Goal: Navigation & Orientation: Go to known website

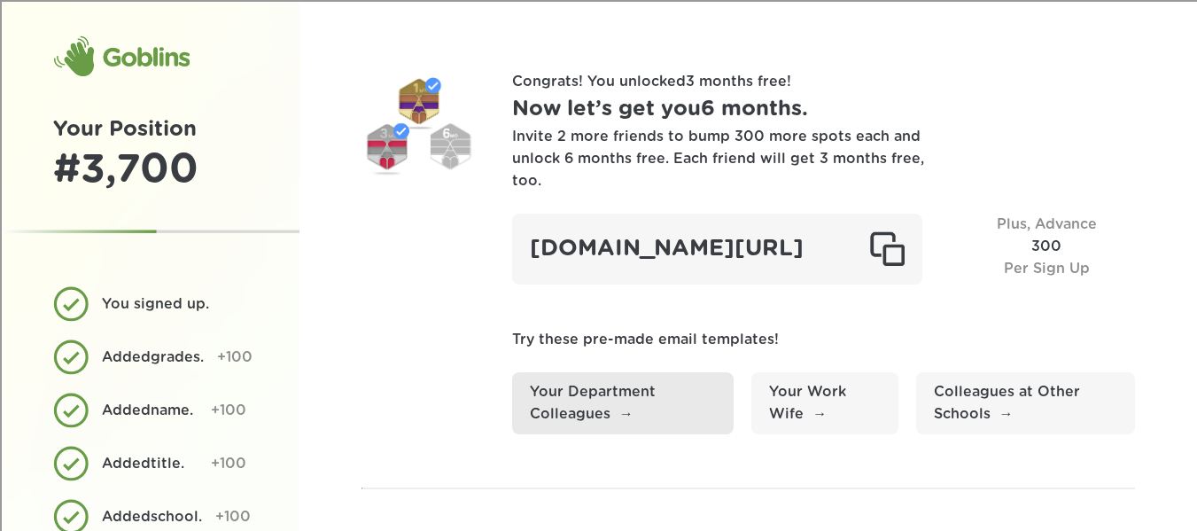
click at [613, 417] on link "Your Department Colleagues" at bounding box center [623, 403] width 222 height 62
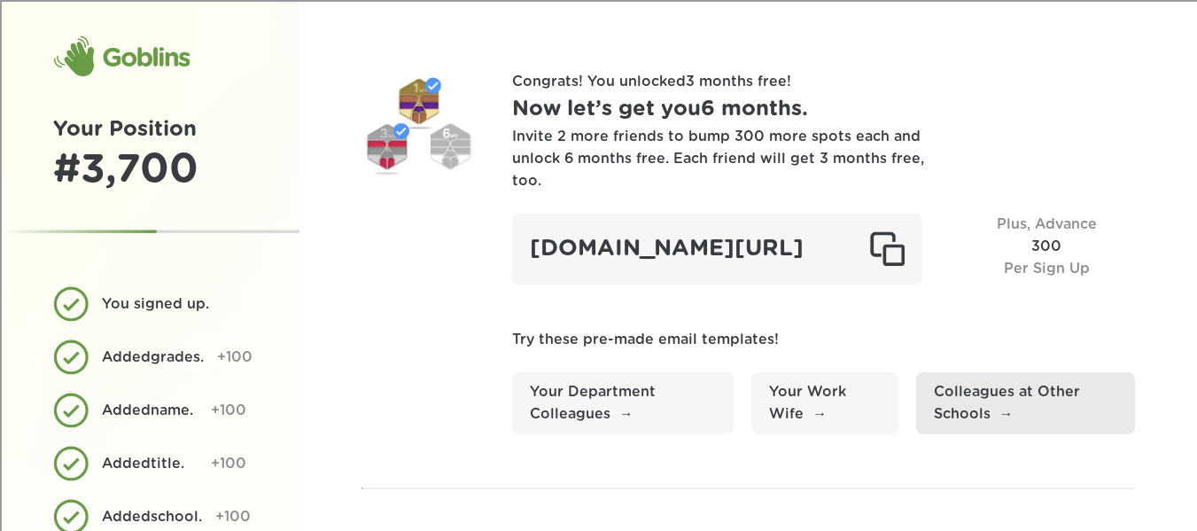
click at [1010, 398] on link "Colleagues at Other Schools" at bounding box center [1025, 403] width 219 height 62
click at [994, 426] on link "Colleagues at Other Schools" at bounding box center [1025, 403] width 219 height 62
click at [966, 430] on link "Colleagues at Other Schools" at bounding box center [1025, 403] width 219 height 62
click at [976, 431] on link "Colleagues at Other Schools" at bounding box center [1025, 403] width 219 height 62
